Goal: Transaction & Acquisition: Purchase product/service

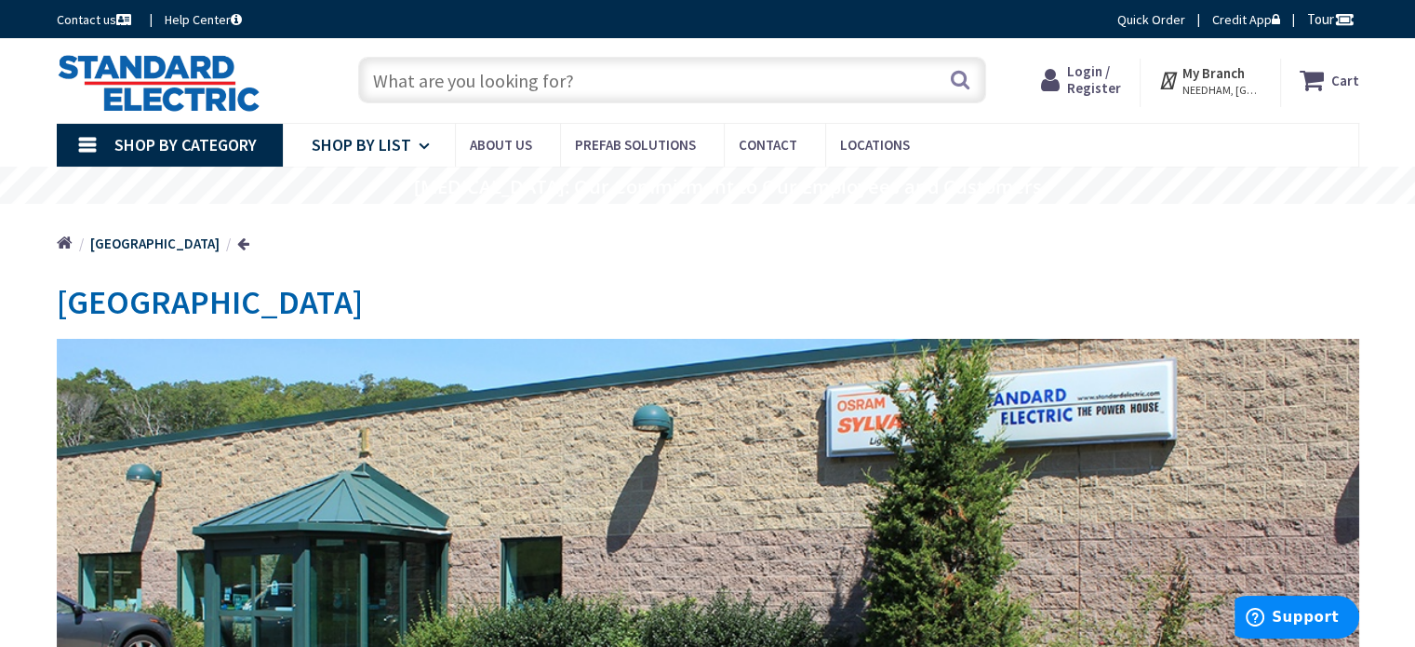
click at [350, 142] on span "Shop By List" at bounding box center [362, 144] width 100 height 21
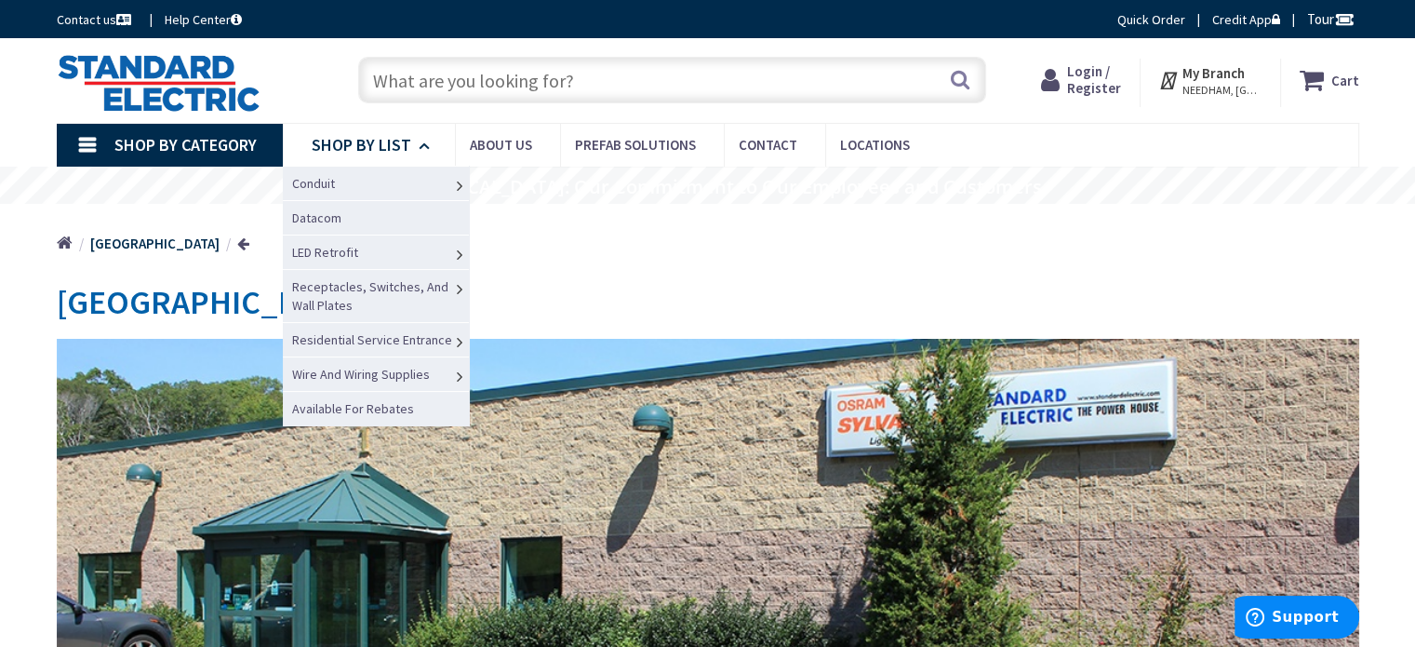
click at [350, 142] on span "Shop By List" at bounding box center [362, 144] width 100 height 21
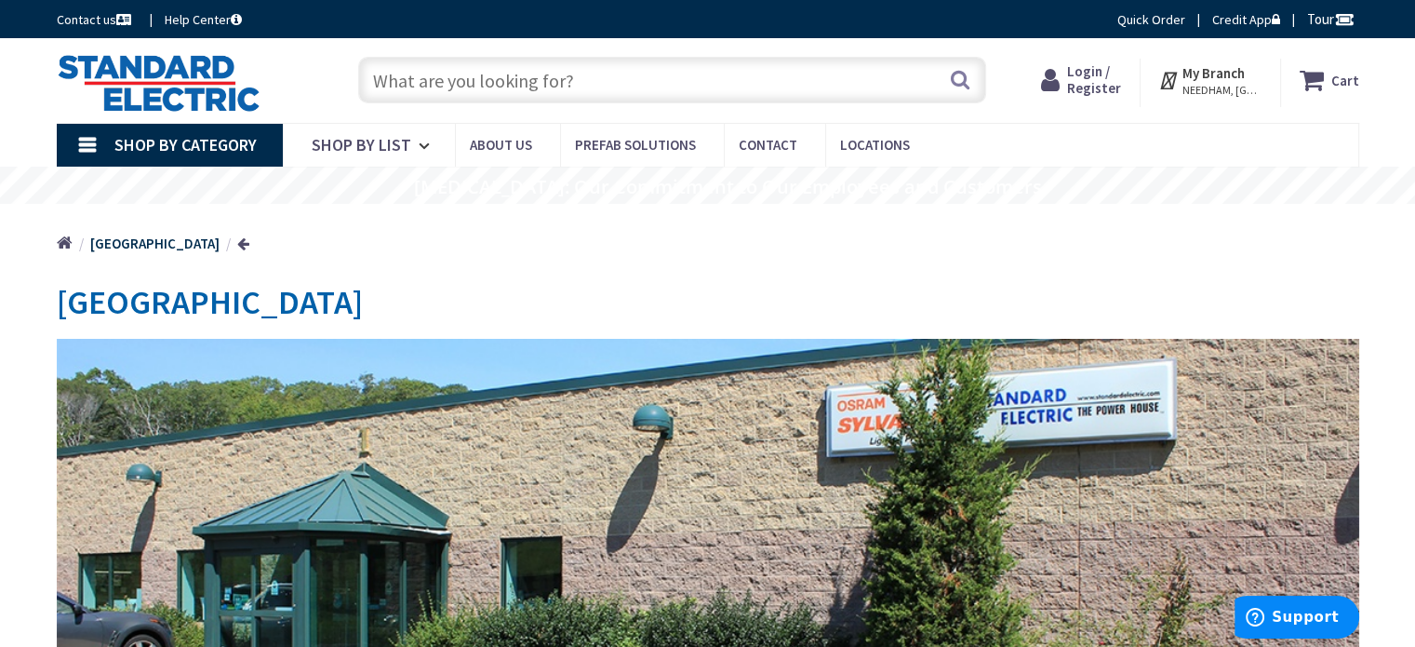
click at [216, 141] on span "Shop By Category" at bounding box center [185, 144] width 142 height 21
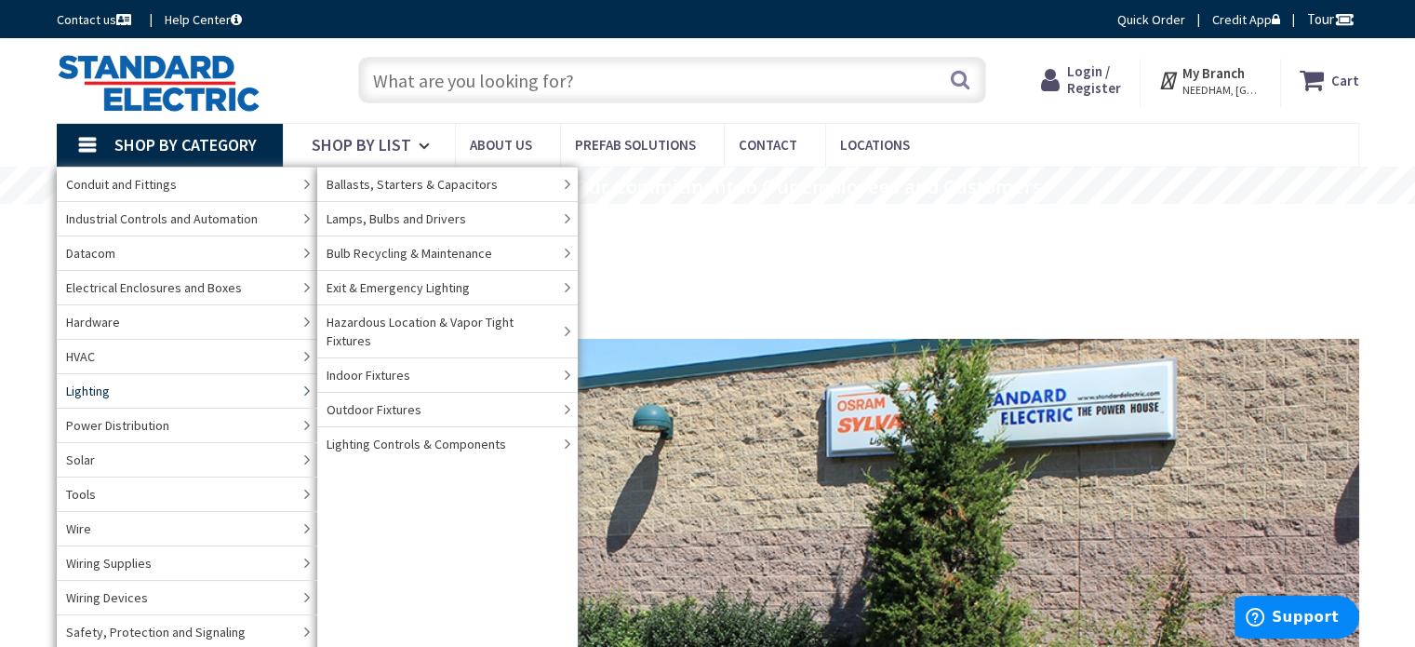
click at [83, 389] on span "Lighting" at bounding box center [88, 391] width 44 height 19
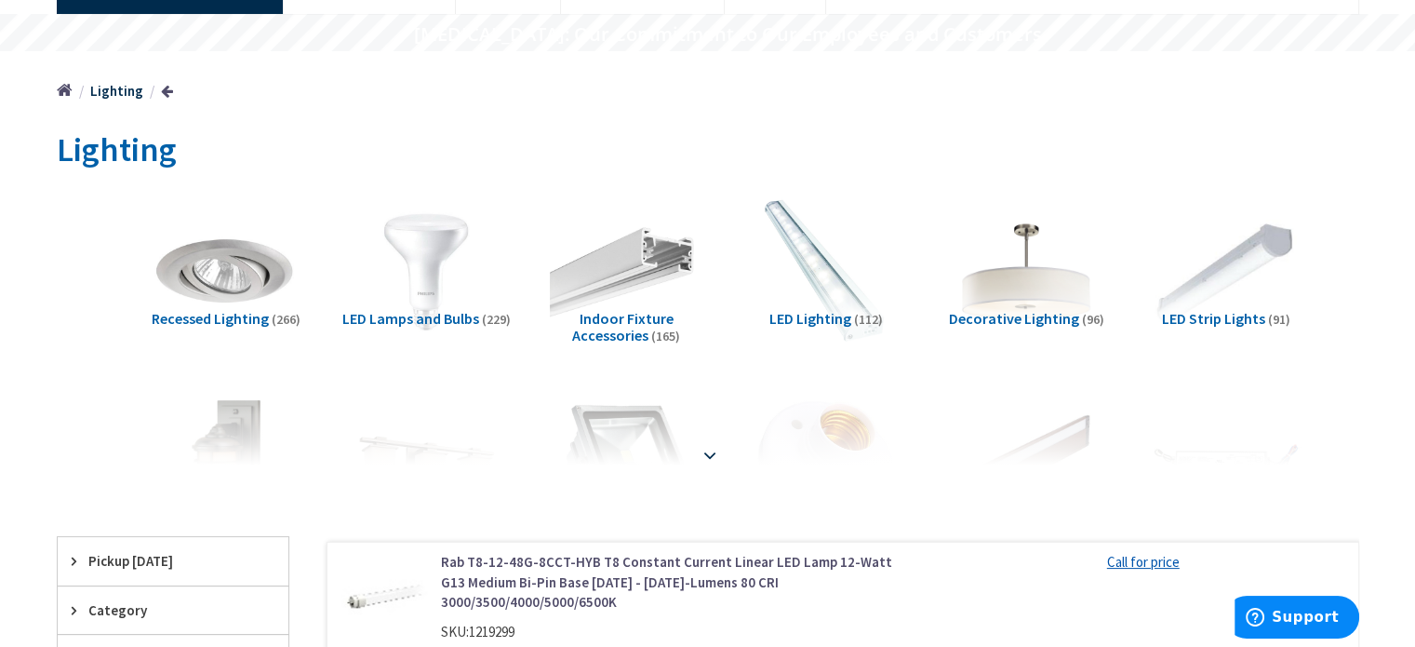
scroll to position [186, 0]
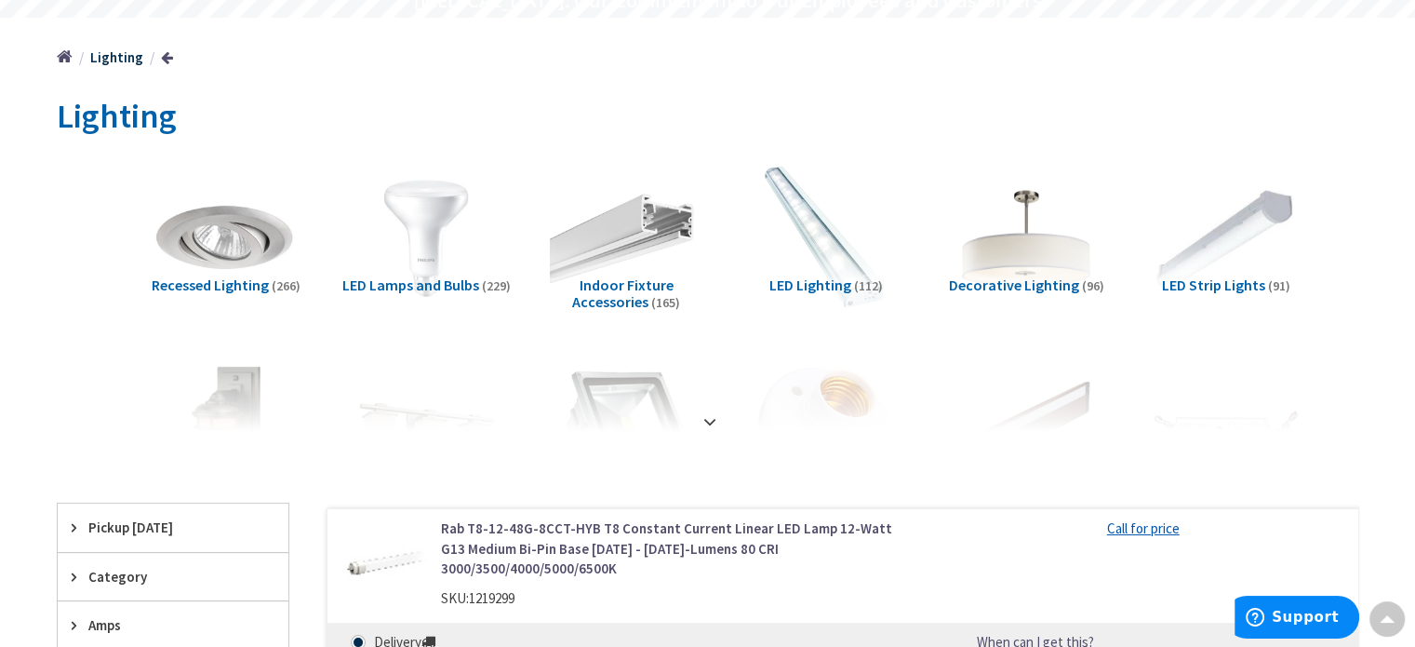
click at [707, 412] on strong at bounding box center [710, 413] width 22 height 20
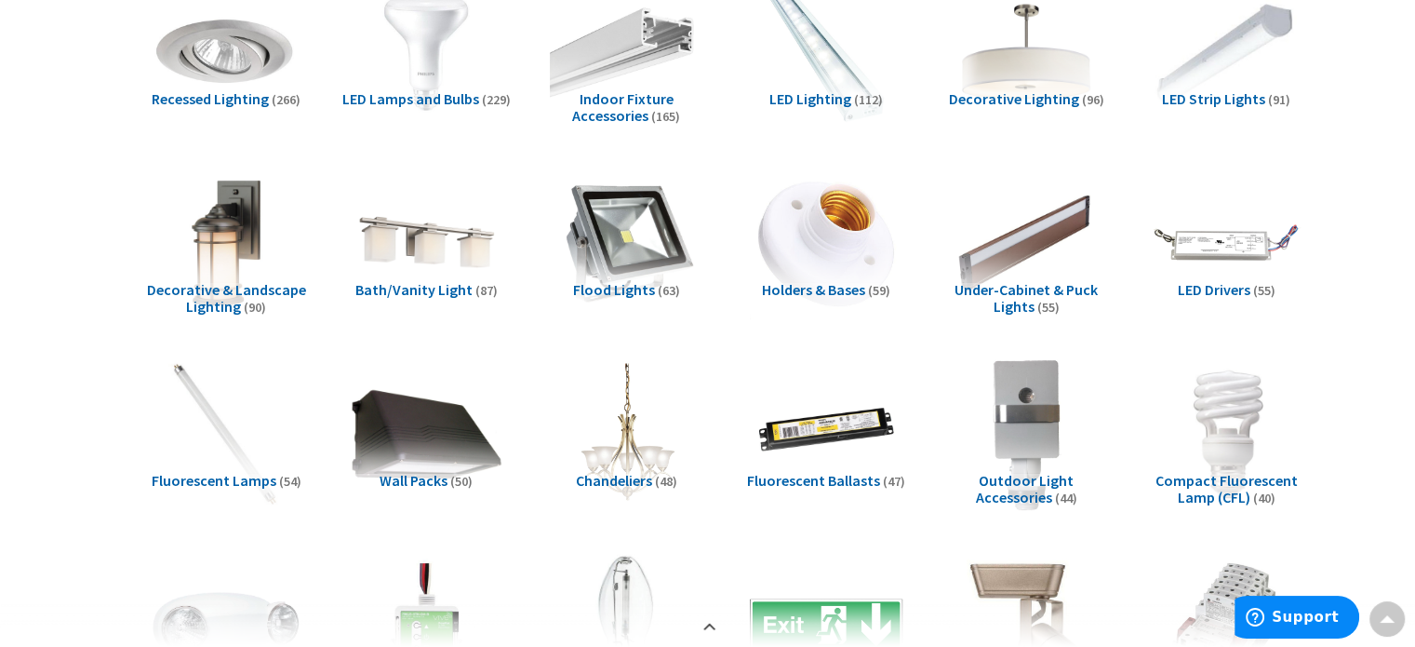
scroll to position [279, 0]
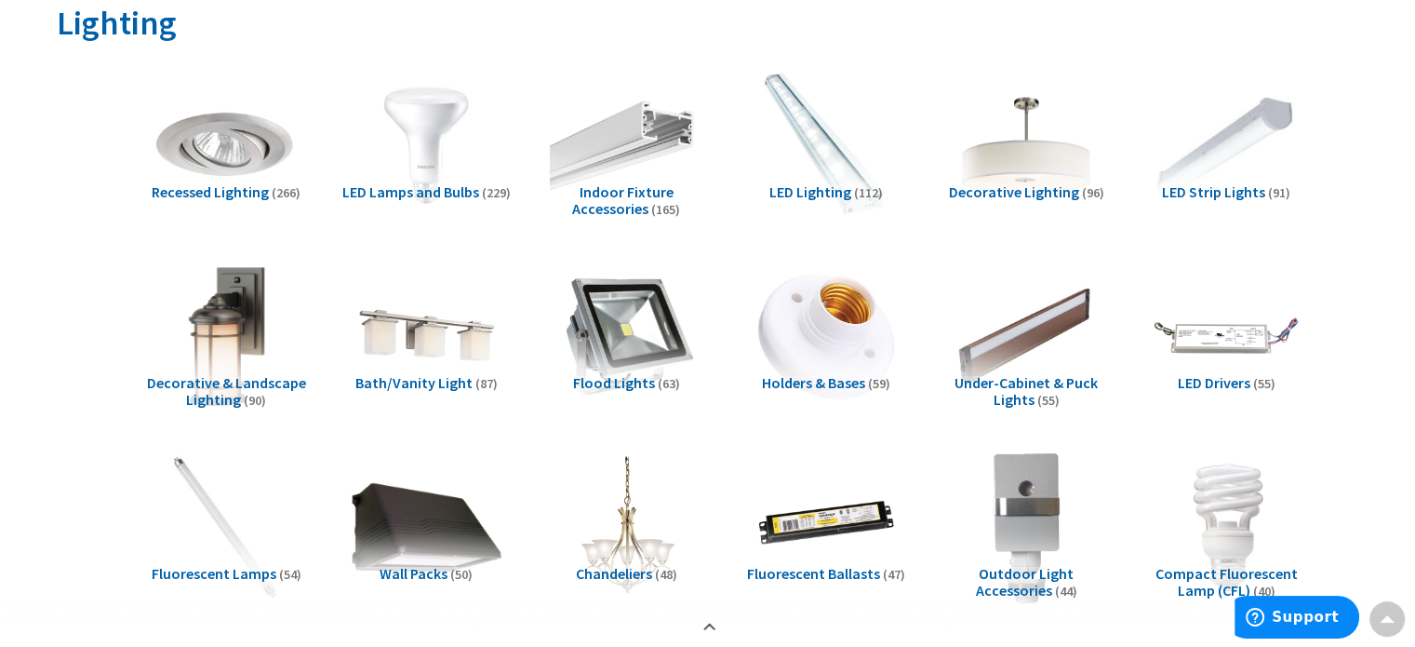
click at [238, 345] on img at bounding box center [225, 335] width 168 height 168
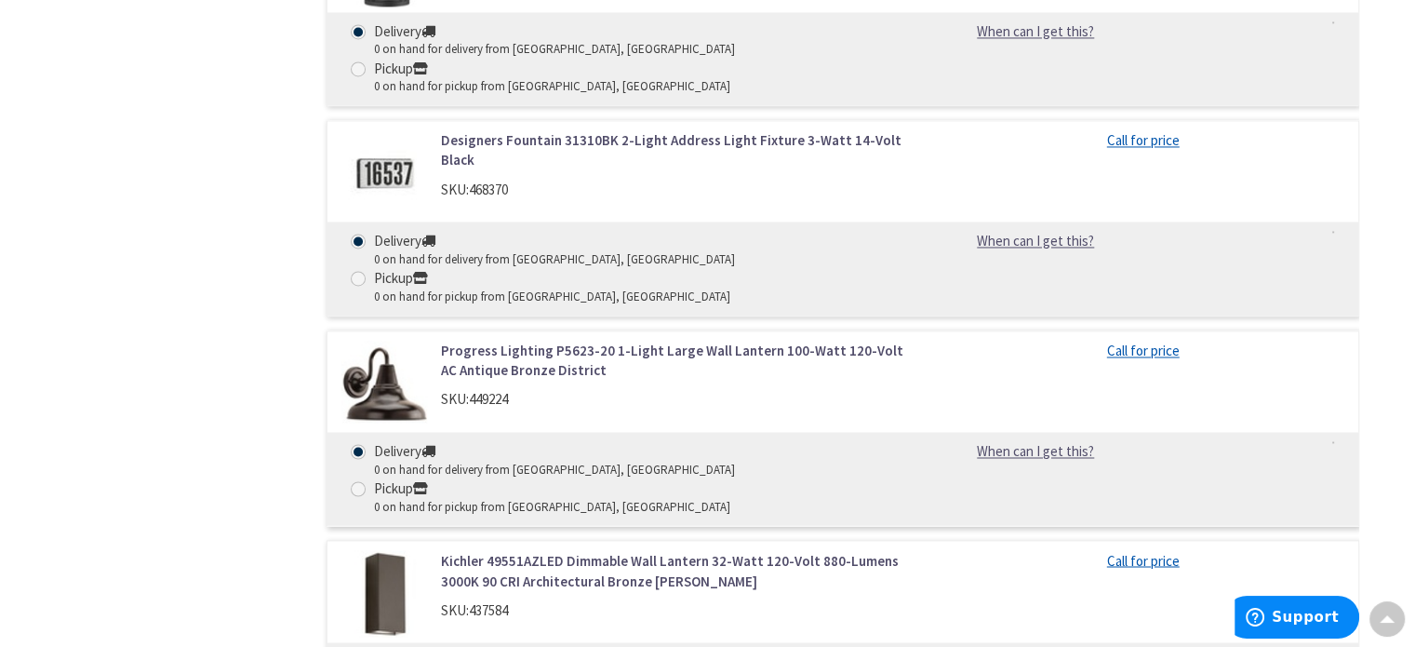
scroll to position [17270, 0]
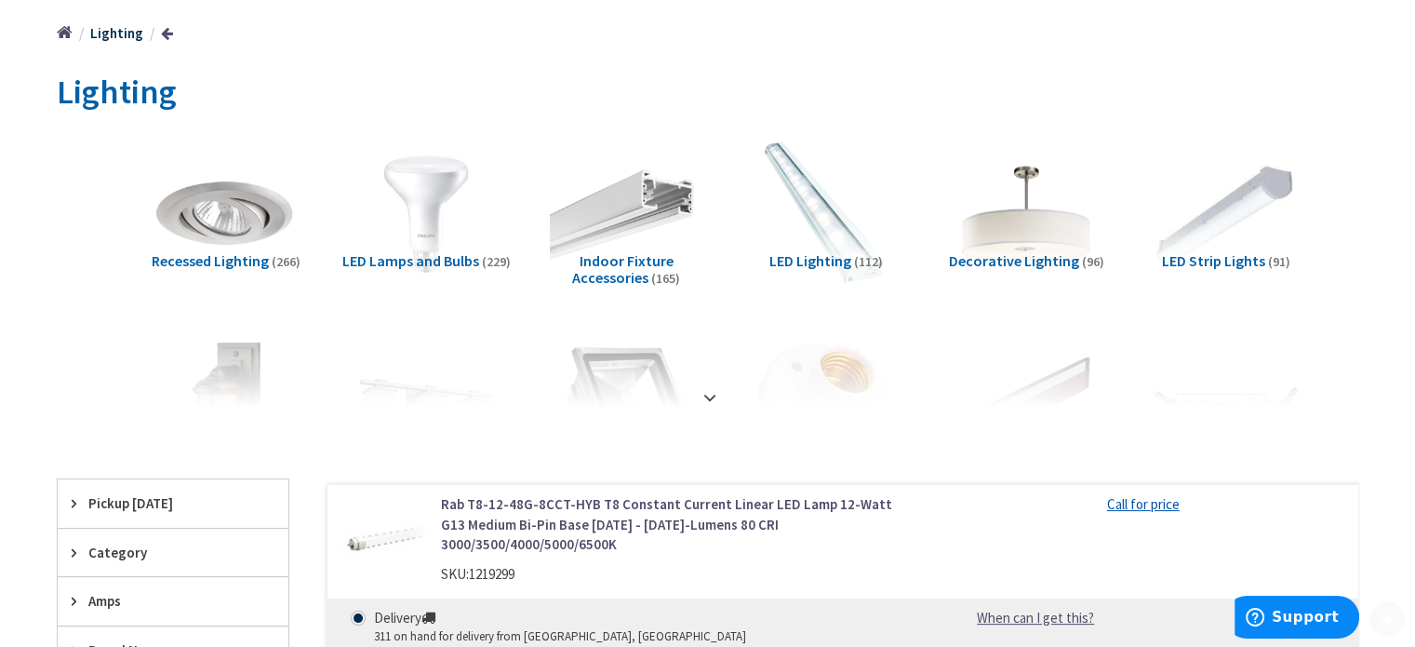
scroll to position [372, 0]
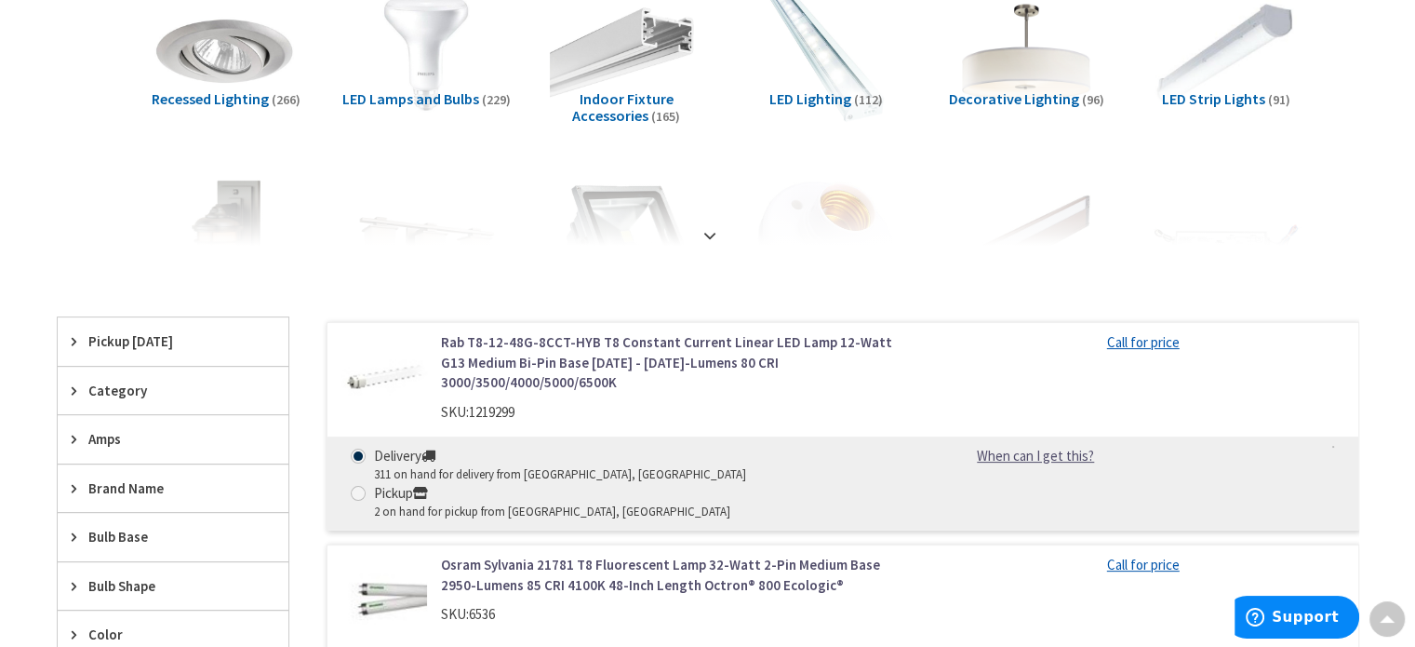
click at [707, 234] on strong at bounding box center [710, 235] width 22 height 20
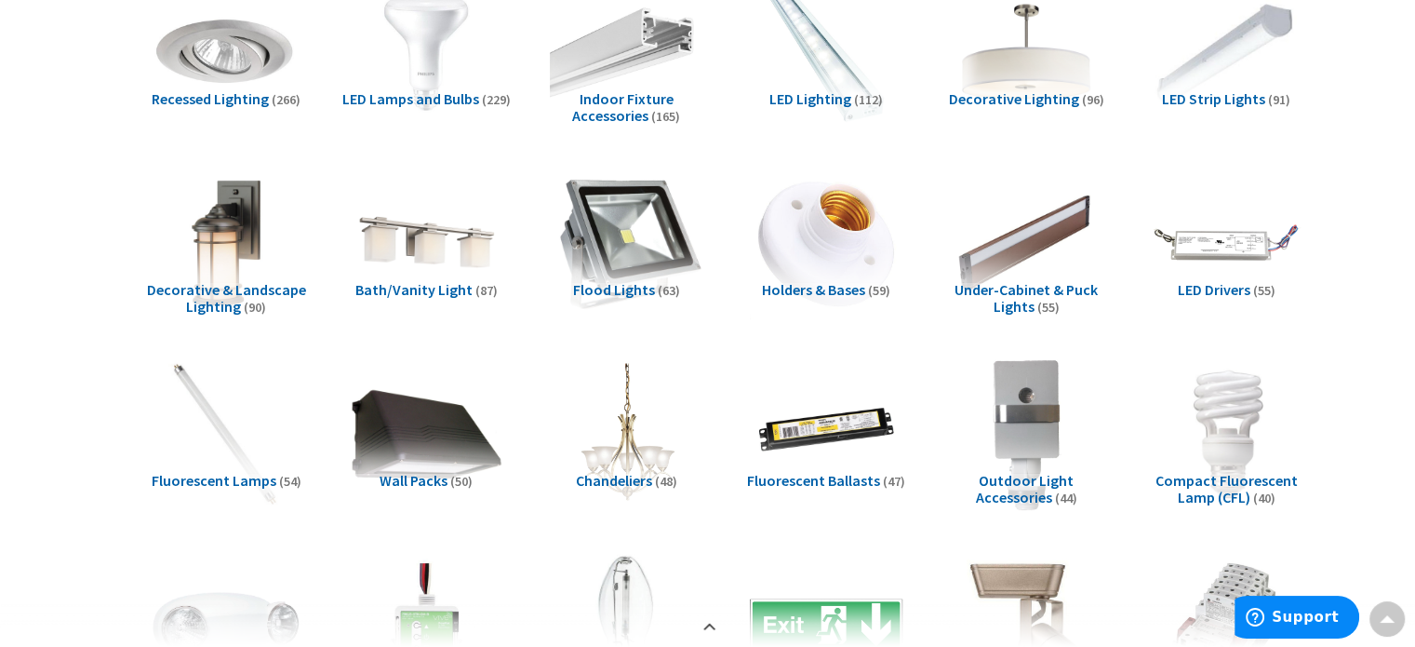
click at [633, 245] on img at bounding box center [626, 242] width 168 height 168
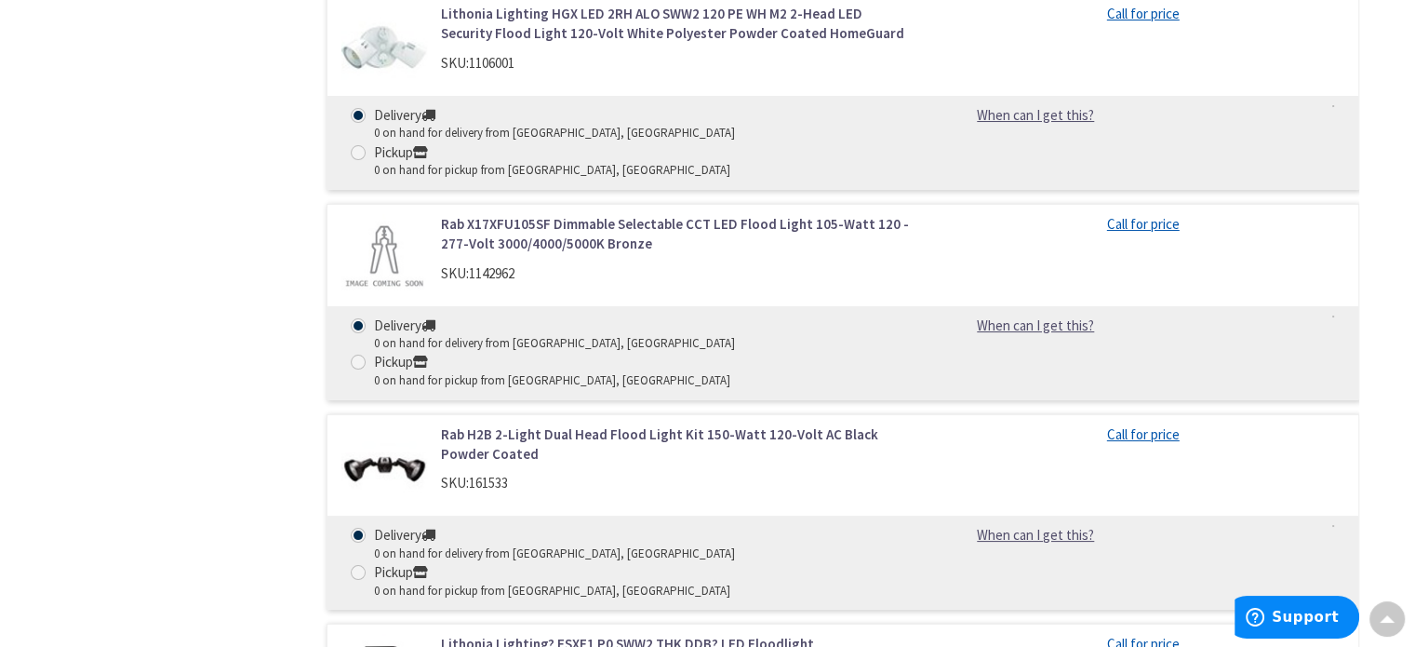
scroll to position [6755, 0]
